Goal: Information Seeking & Learning: Learn about a topic

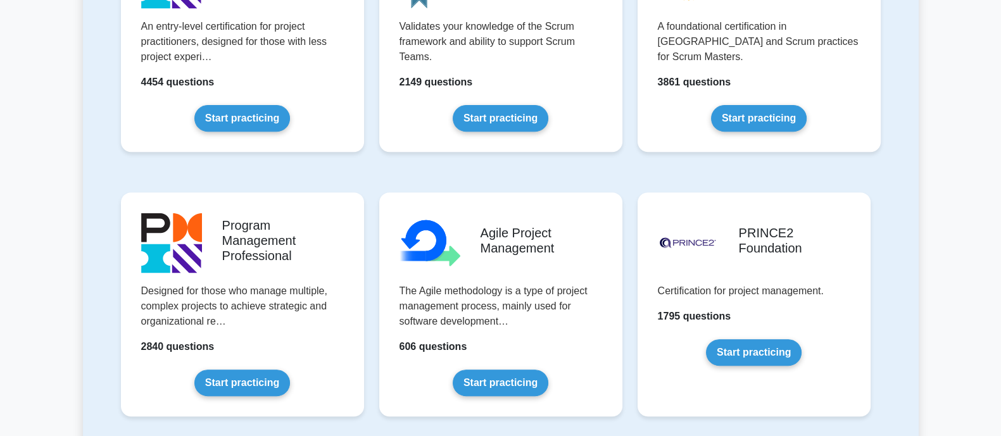
scroll to position [633, 0]
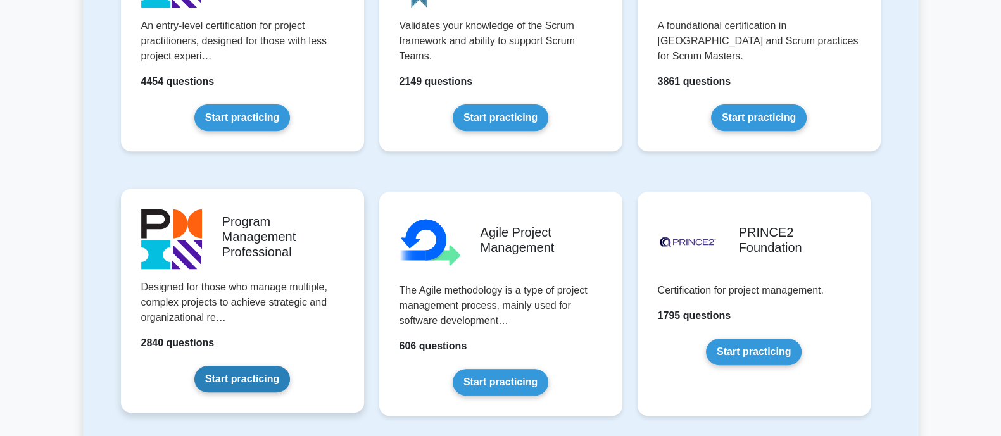
click at [228, 380] on link "Start practicing" at bounding box center [242, 379] width 96 height 27
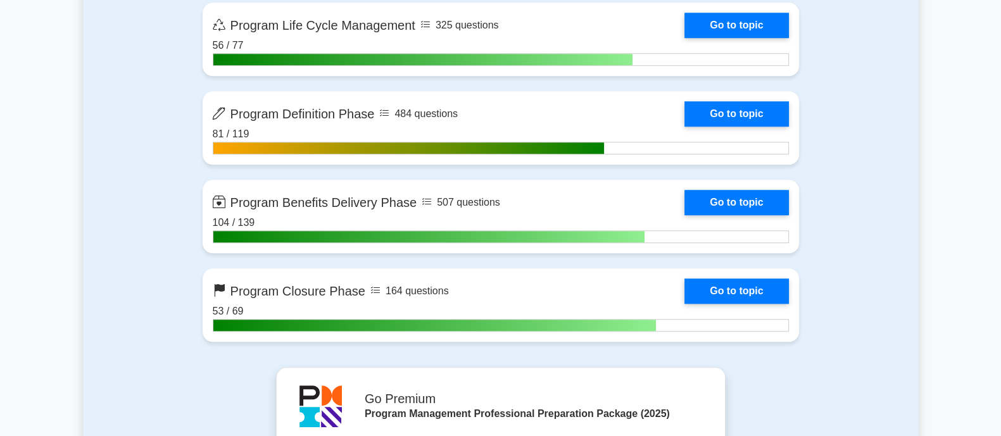
scroll to position [1425, 0]
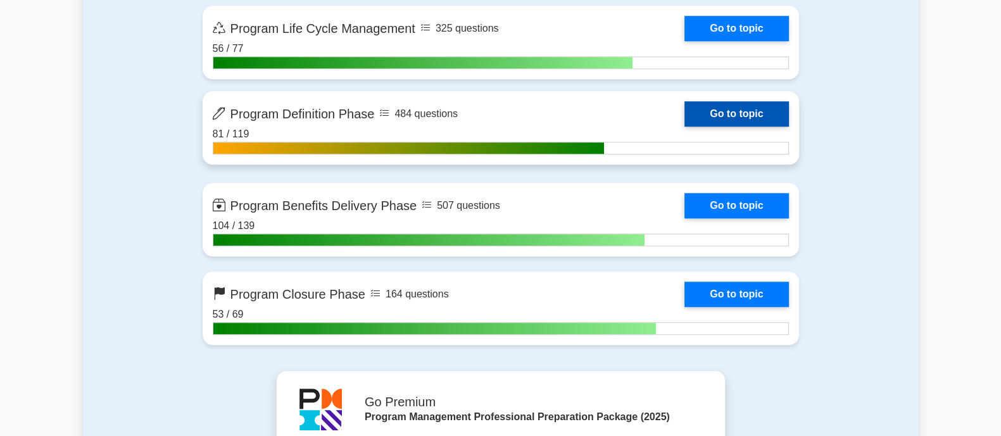
click at [740, 110] on link "Go to topic" at bounding box center [737, 113] width 104 height 25
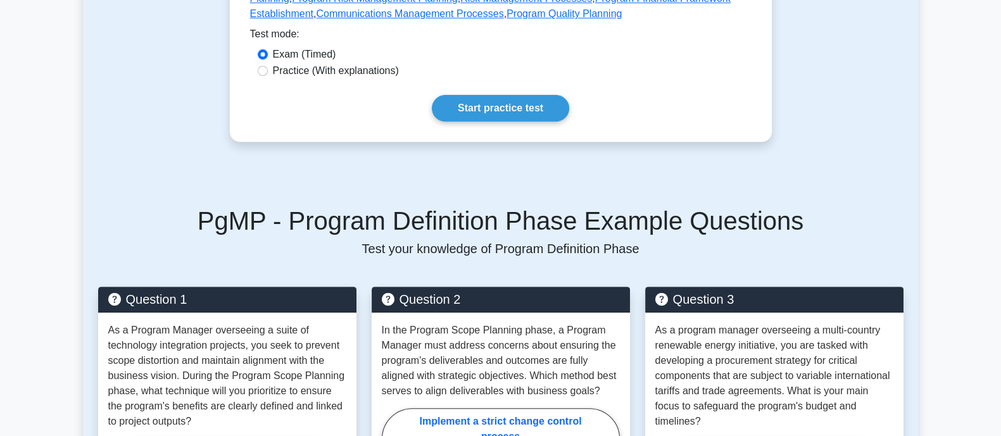
scroll to position [553, 0]
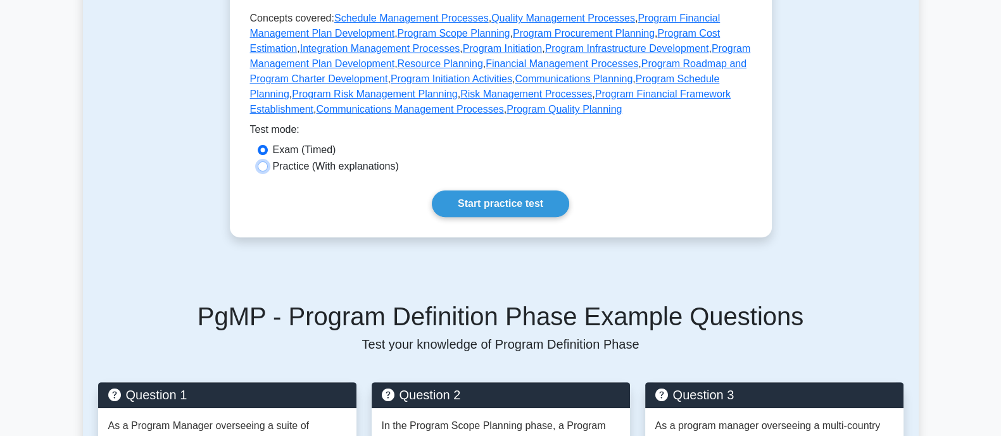
click at [259, 161] on input "Practice (With explanations)" at bounding box center [263, 166] width 10 height 10
radio input "true"
click at [474, 191] on link "Start practice test" at bounding box center [500, 204] width 137 height 27
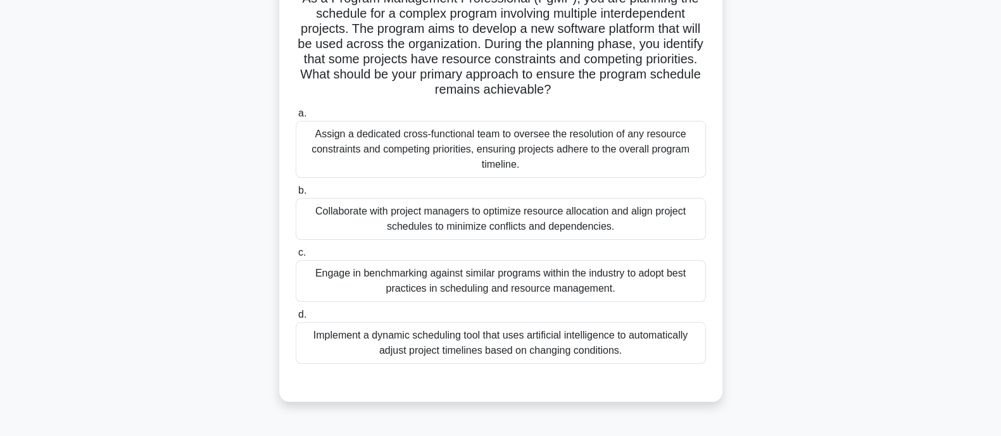
scroll to position [79, 0]
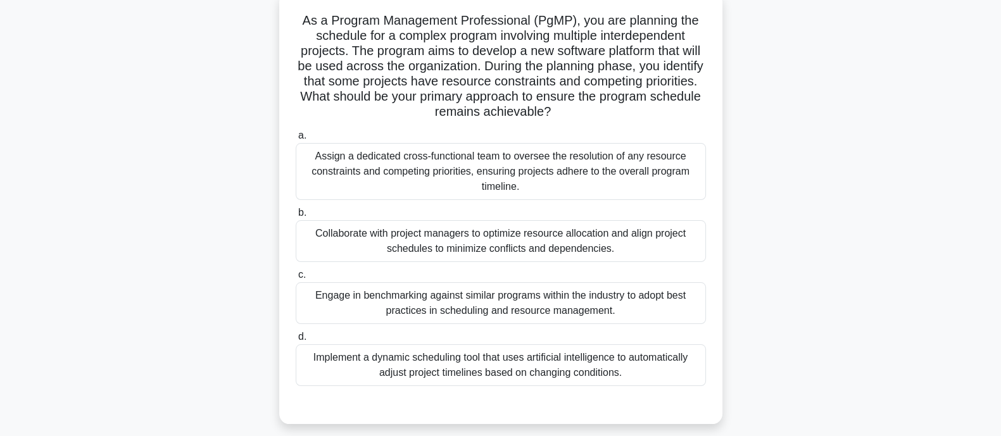
click at [493, 367] on div "Implement a dynamic scheduling tool that uses artificial intelligence to automa…" at bounding box center [501, 365] width 410 height 42
click at [296, 341] on input "d. Implement a dynamic scheduling tool that uses artificial intelligence to aut…" at bounding box center [296, 337] width 0 height 8
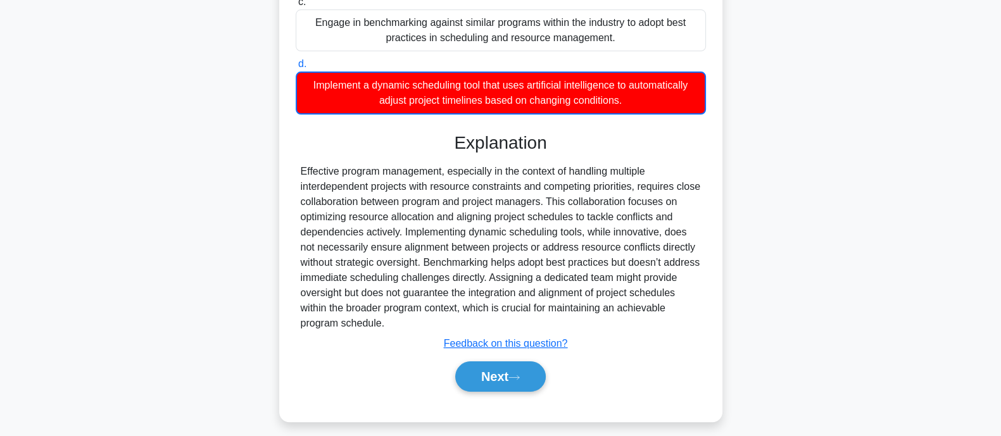
scroll to position [360, 0]
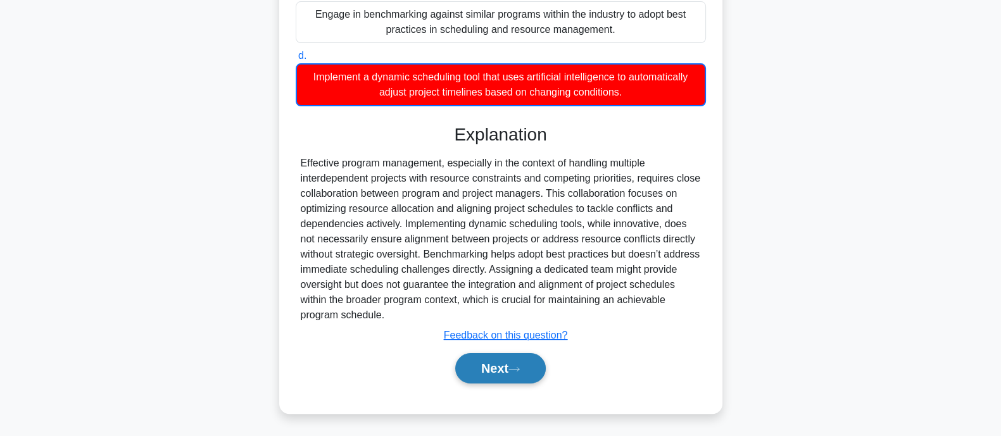
click at [519, 375] on button "Next" at bounding box center [500, 368] width 91 height 30
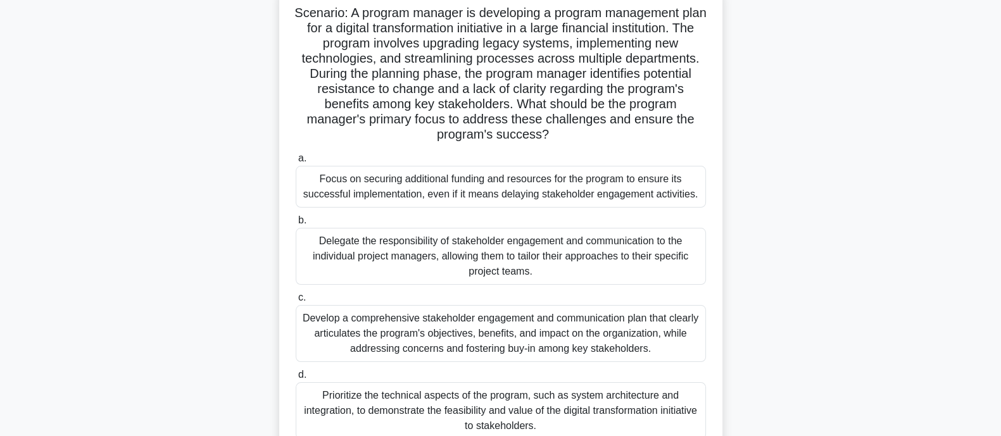
scroll to position [168, 0]
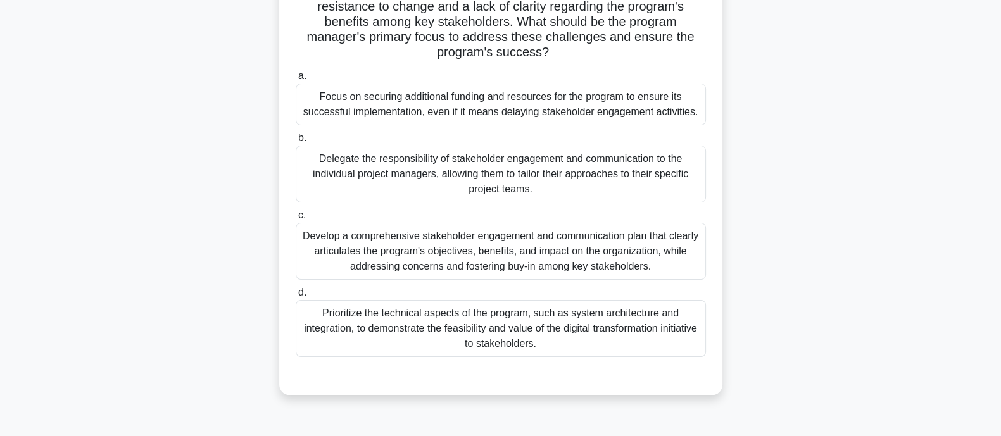
click at [556, 259] on div "Develop a comprehensive stakeholder engagement and communication plan that clea…" at bounding box center [501, 251] width 410 height 57
click at [296, 220] on input "c. Develop a comprehensive stakeholder engagement and communication plan that c…" at bounding box center [296, 216] width 0 height 8
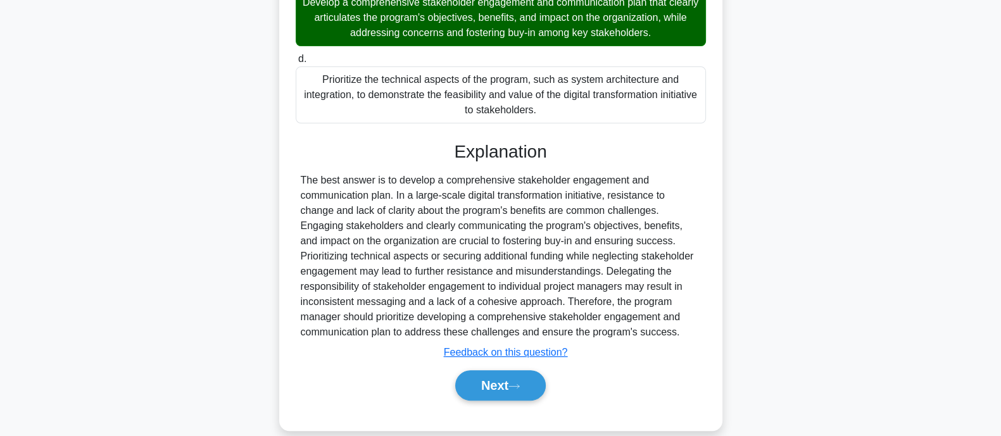
scroll to position [406, 0]
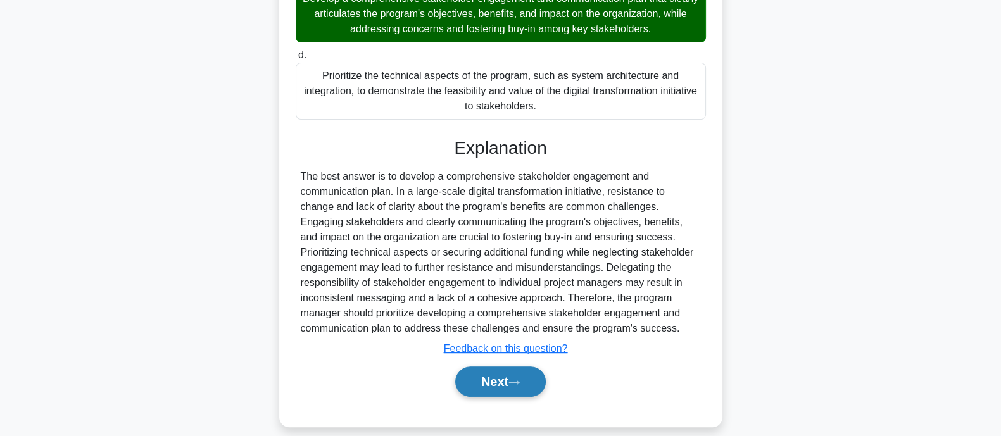
click at [510, 376] on button "Next" at bounding box center [500, 382] width 91 height 30
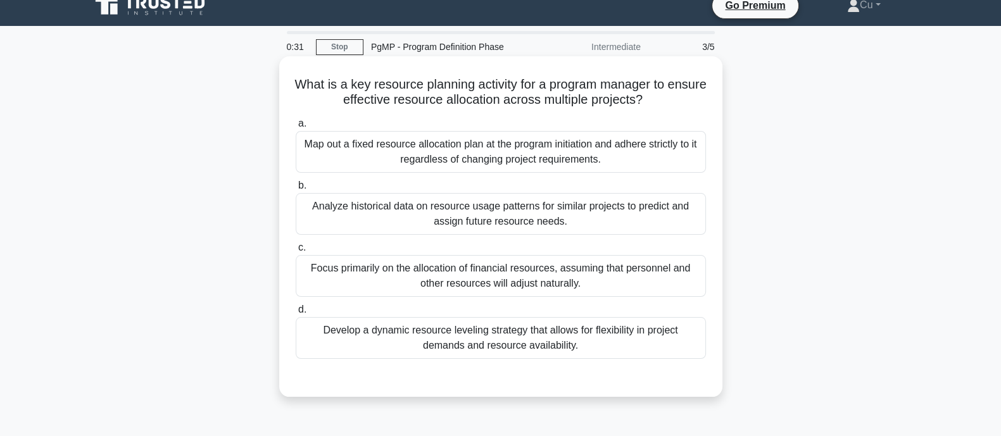
scroll to position [0, 0]
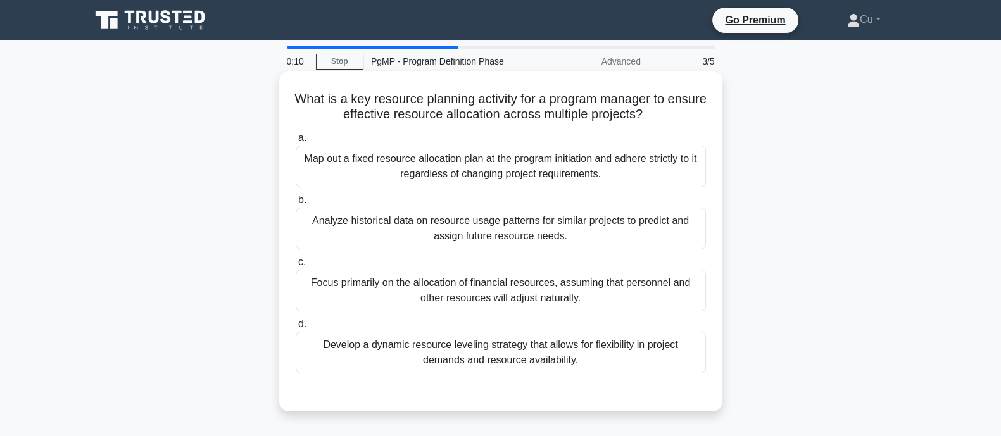
click at [408, 359] on div "Develop a dynamic resource leveling strategy that allows for flexibility in pro…" at bounding box center [501, 353] width 410 height 42
click at [296, 329] on input "d. Develop a dynamic resource leveling strategy that allows for flexibility in …" at bounding box center [296, 324] width 0 height 8
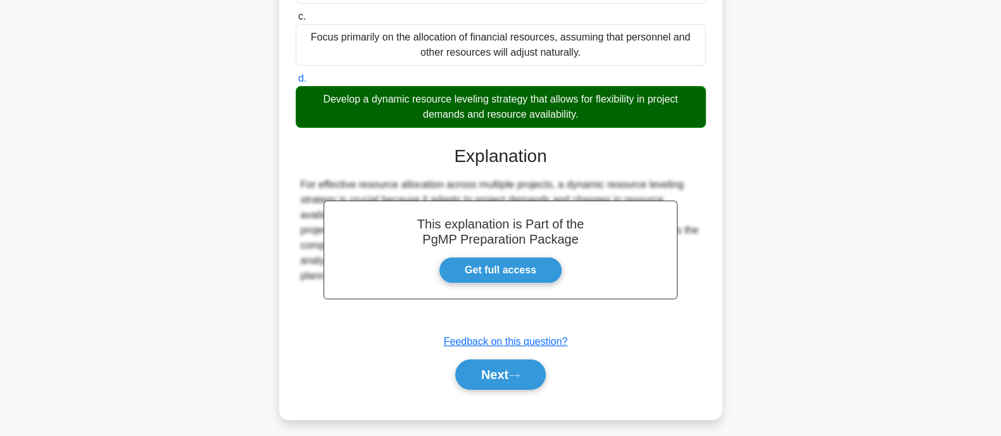
scroll to position [253, 0]
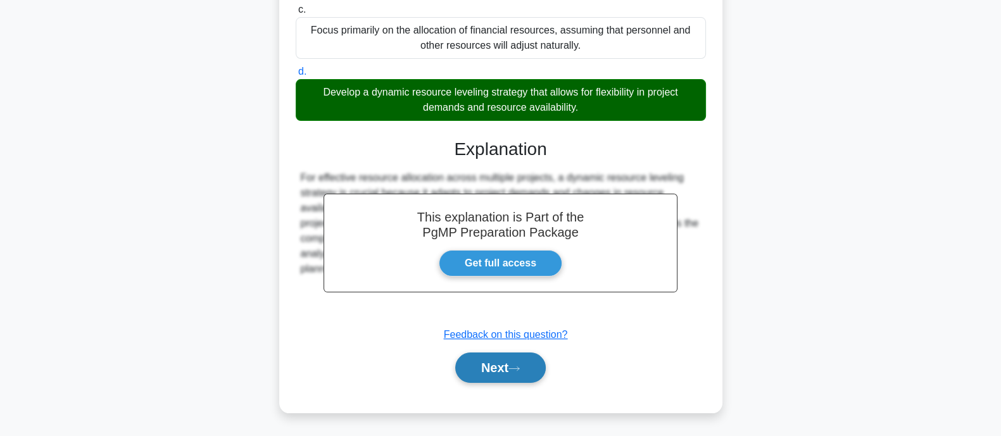
click at [515, 370] on icon at bounding box center [513, 368] width 11 height 7
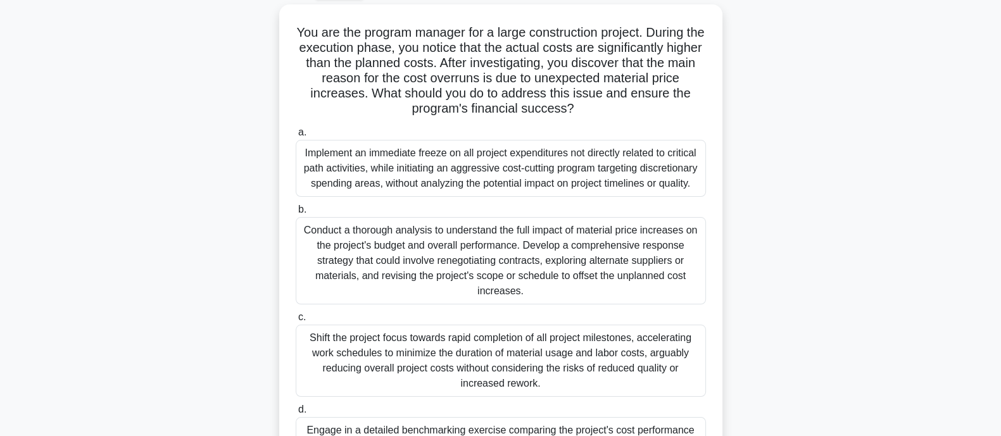
scroll to position [0, 0]
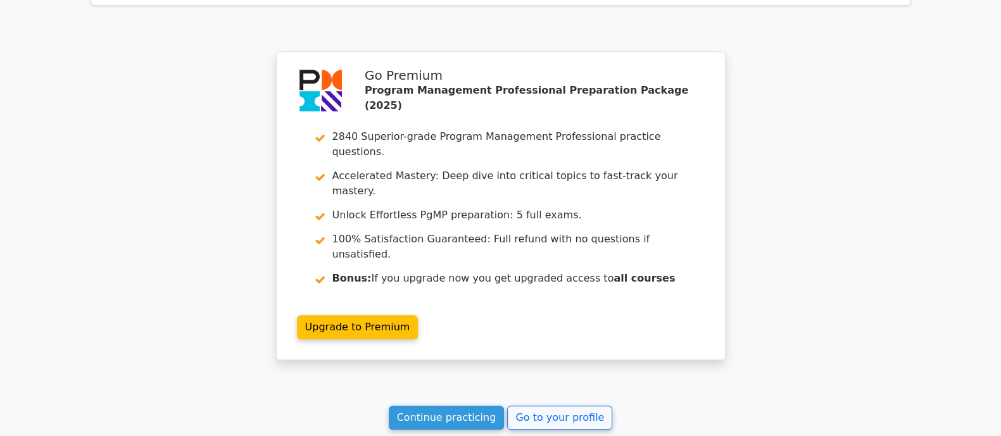
scroll to position [1846, 0]
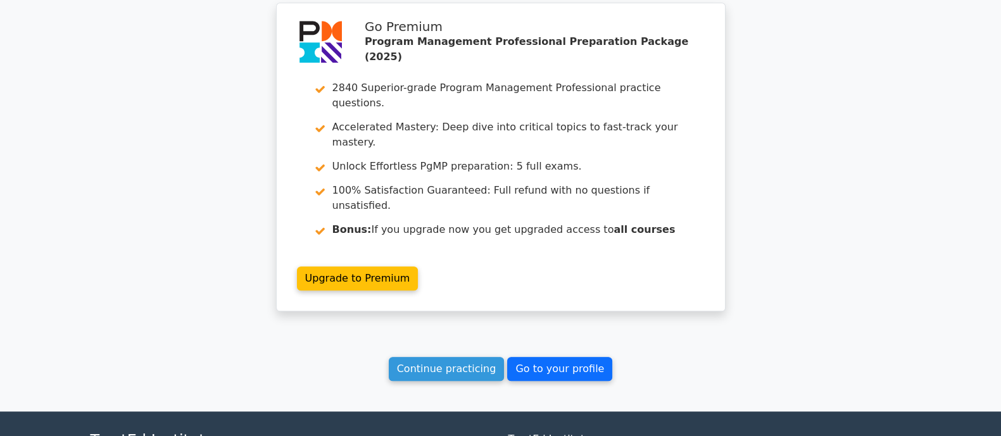
click at [539, 357] on link "Go to your profile" at bounding box center [559, 369] width 105 height 24
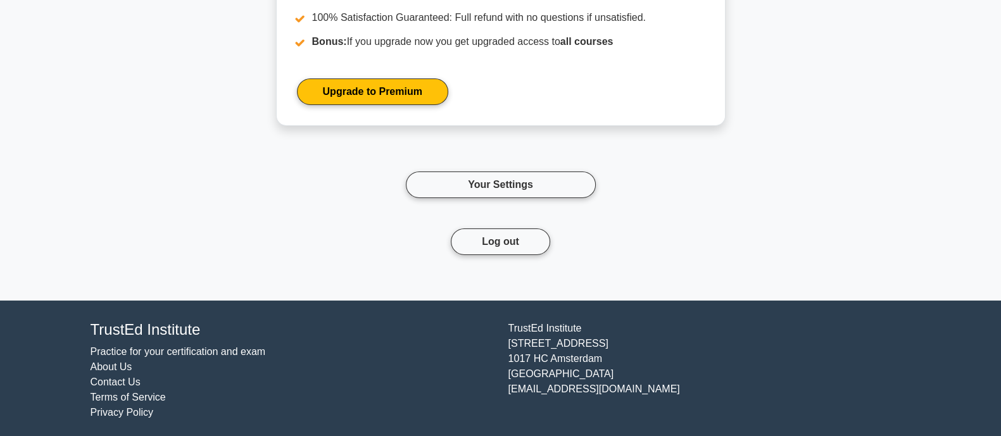
scroll to position [5383, 0]
